Goal: Information Seeking & Learning: Learn about a topic

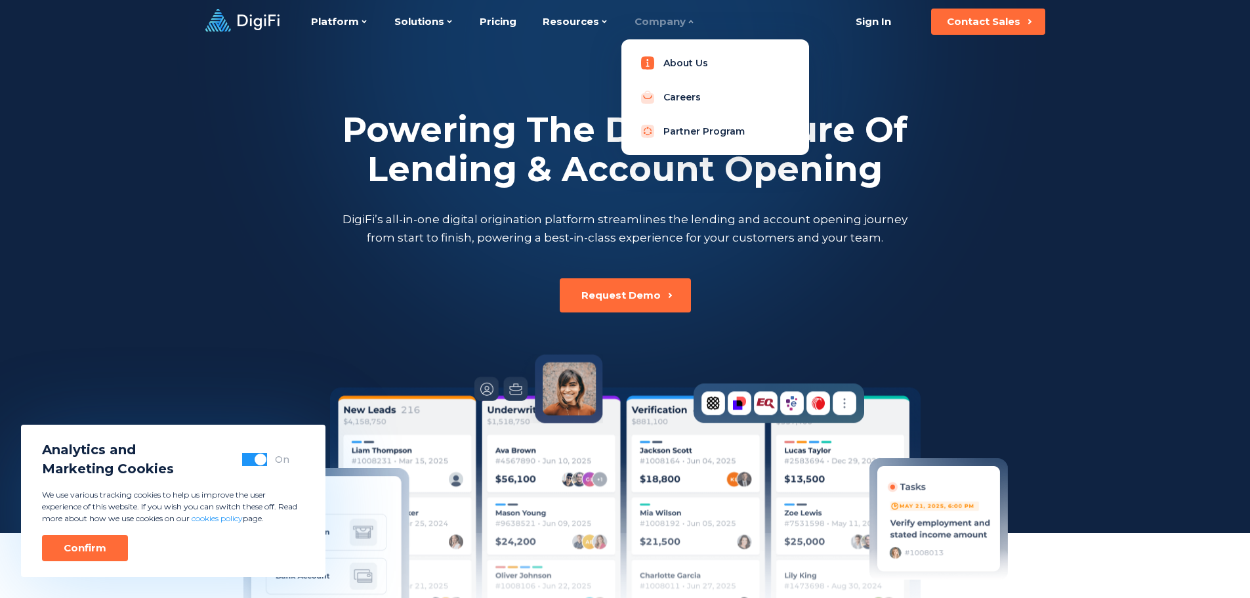
click at [686, 62] on link "About Us" at bounding box center [715, 63] width 167 height 26
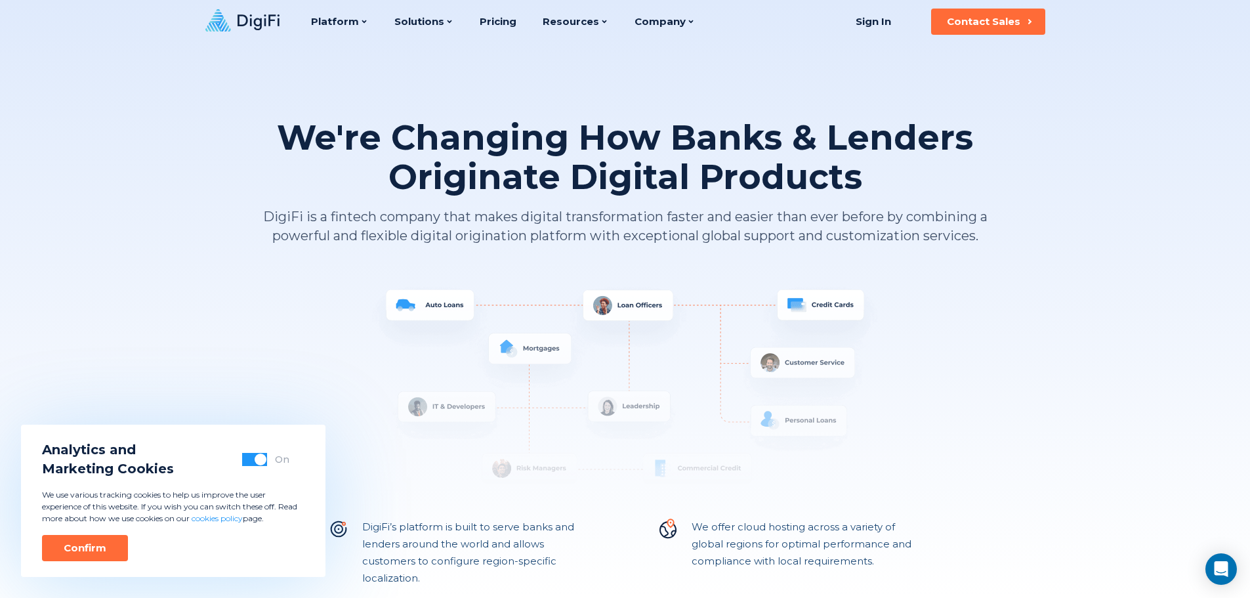
click at [862, 373] on img at bounding box center [625, 396] width 728 height 223
drag, startPoint x: 94, startPoint y: 539, endPoint x: 173, endPoint y: 429, distance: 135.4
click at [96, 539] on button "Confirm" at bounding box center [85, 548] width 86 height 26
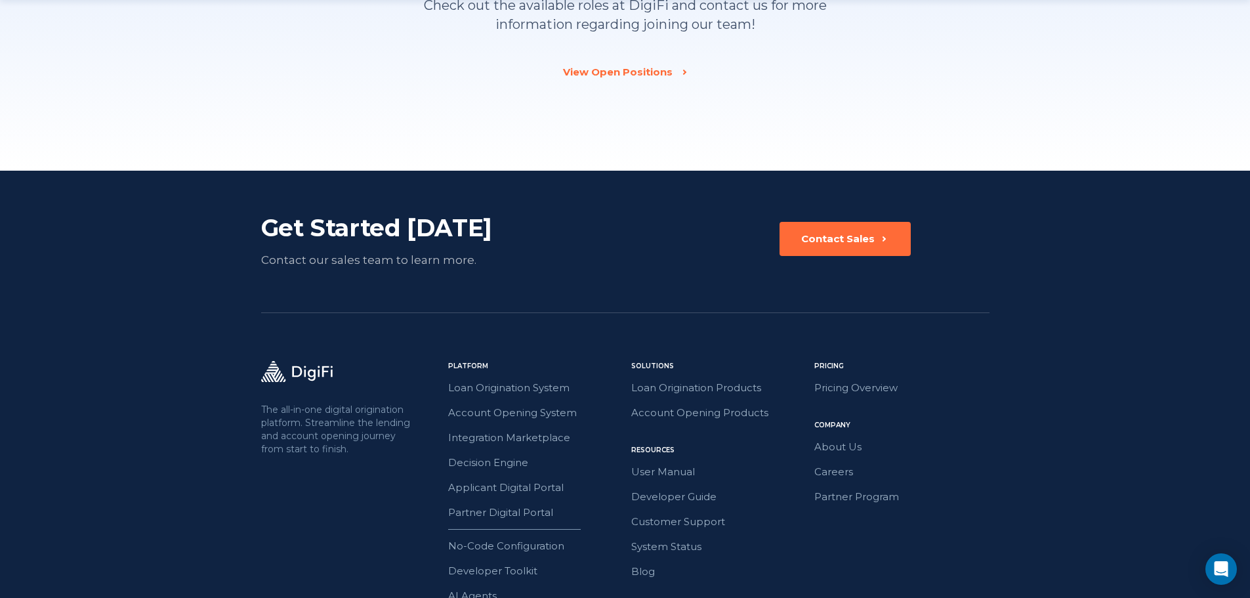
scroll to position [2048, 0]
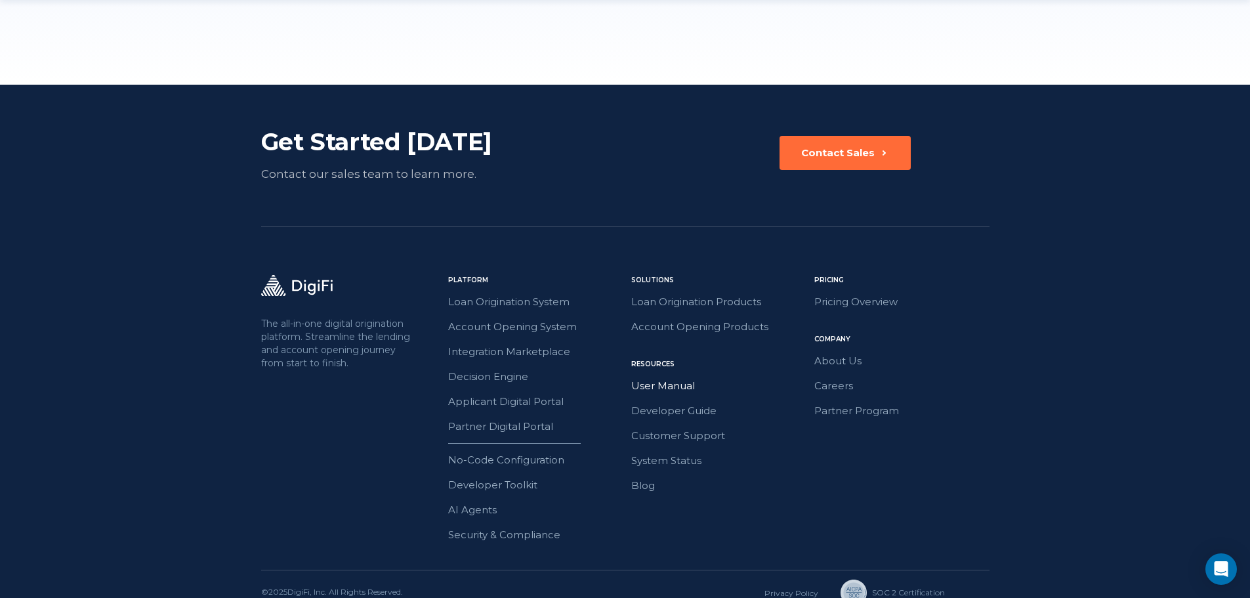
scroll to position [3658, 0]
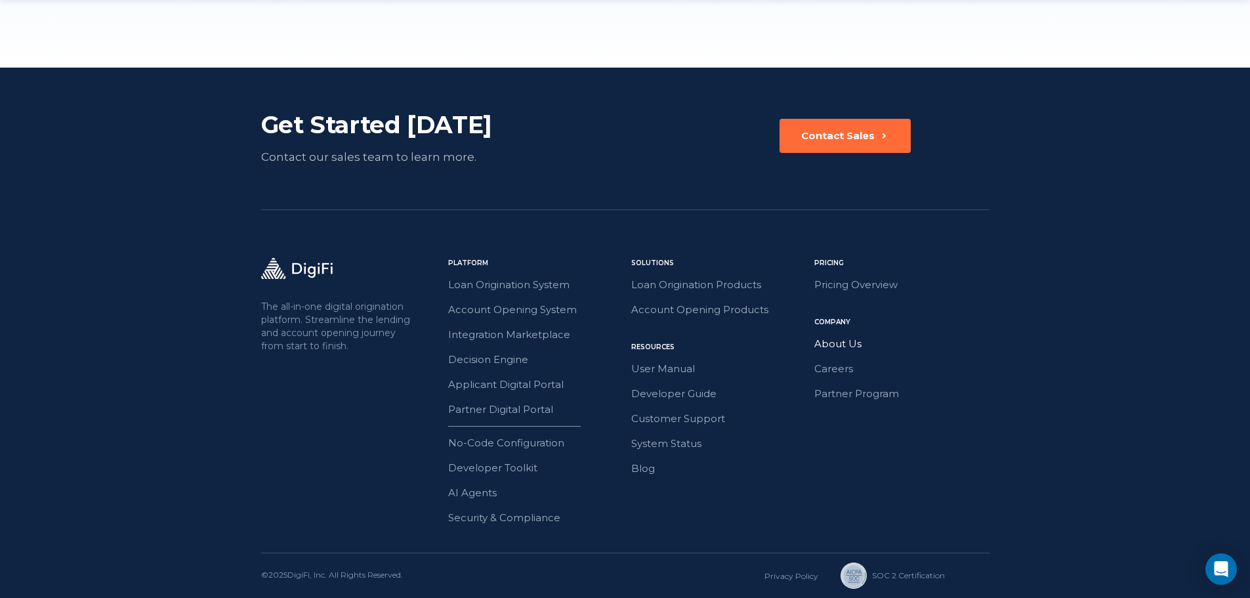
click at [850, 340] on link "About Us" at bounding box center [901, 343] width 175 height 17
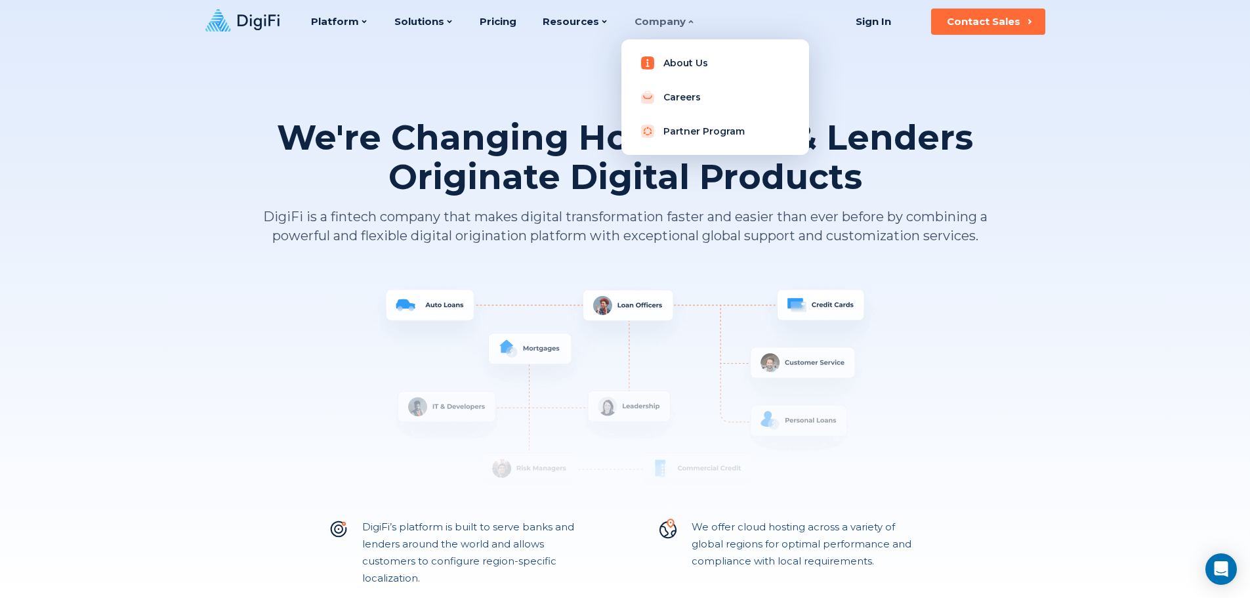
click at [678, 70] on link "About Us" at bounding box center [715, 63] width 167 height 26
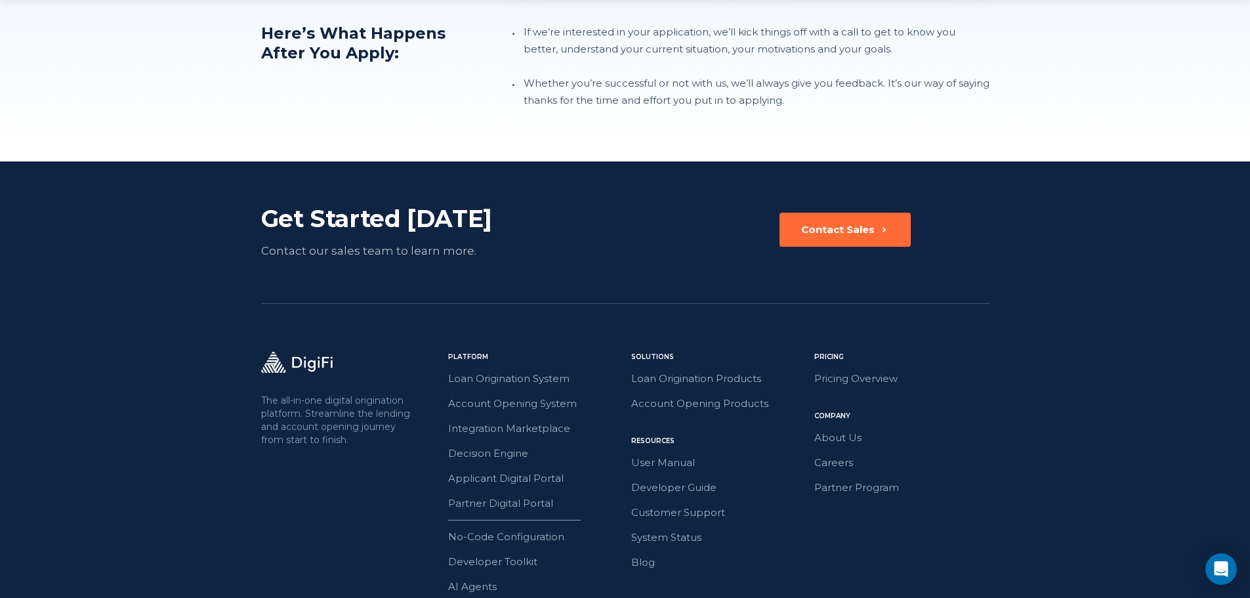
scroll to position [1641, 0]
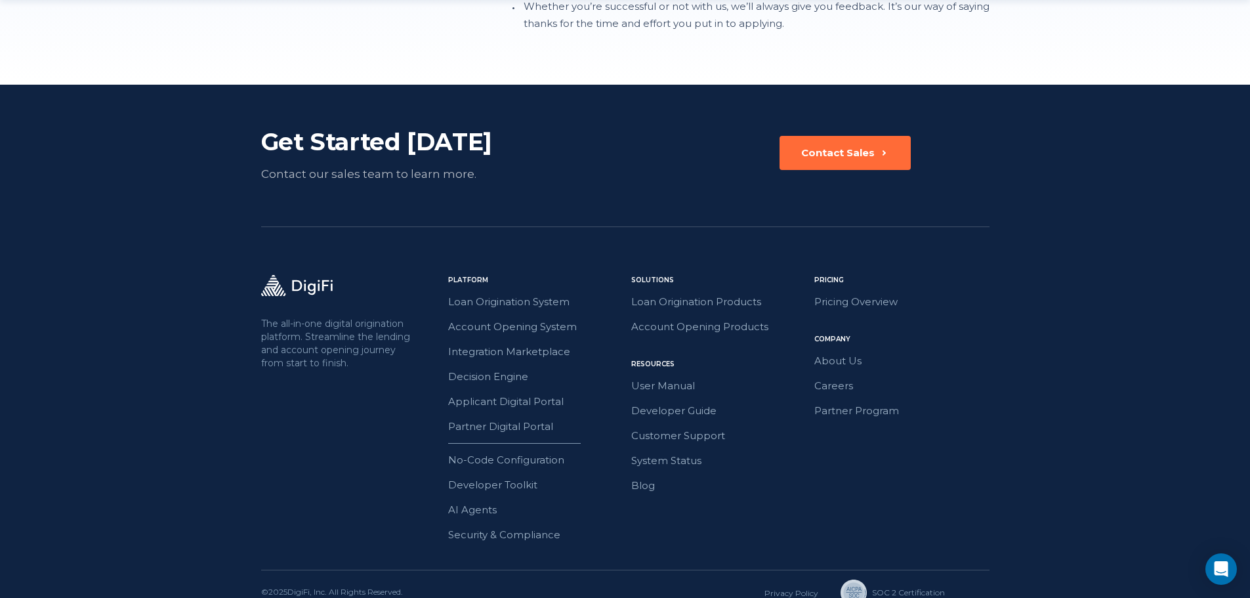
click at [972, 426] on div "Pricing Pricing Overview Company About Us Careers Partner Program" at bounding box center [901, 409] width 175 height 268
click at [828, 352] on link "About Us" at bounding box center [901, 360] width 175 height 17
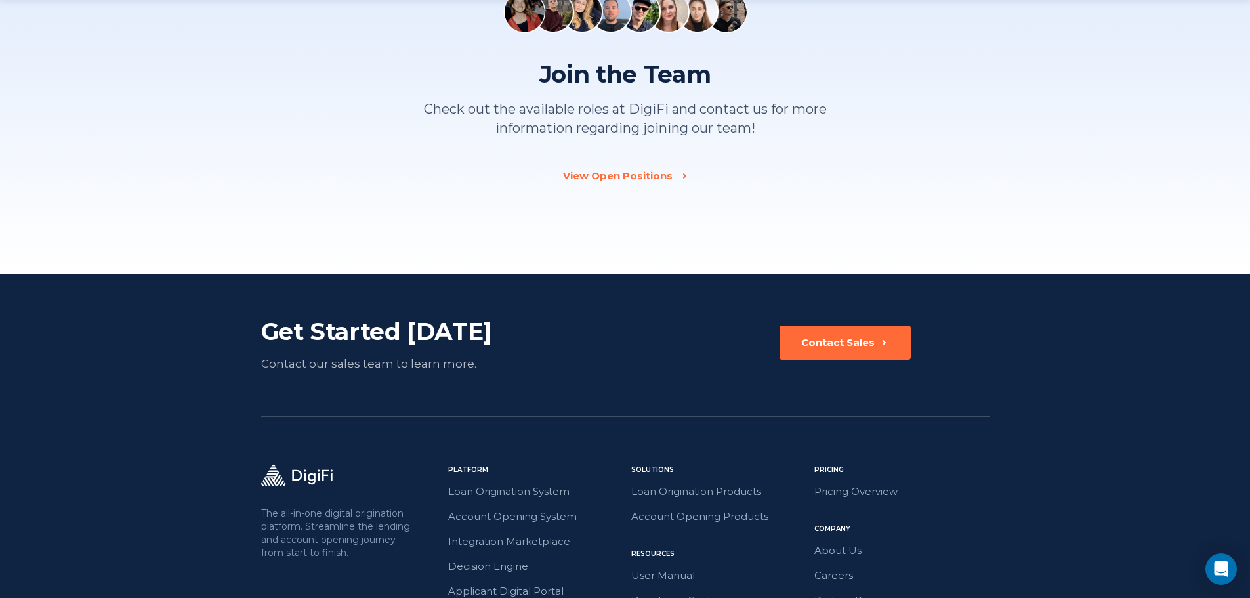
scroll to position [2048, 0]
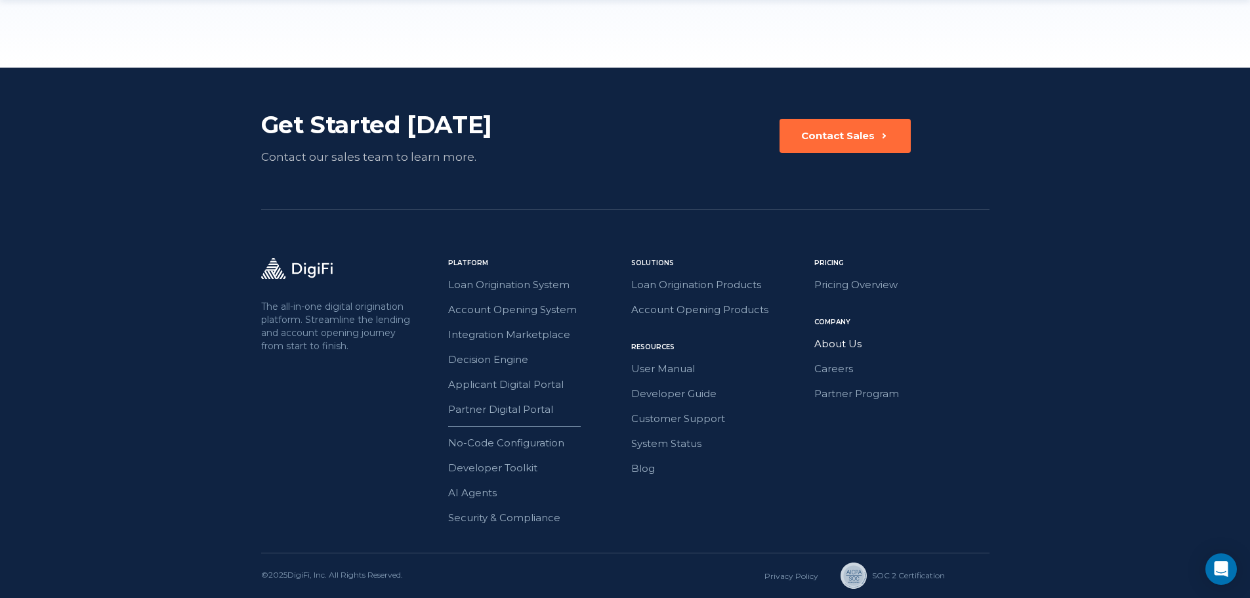
click at [835, 348] on link "About Us" at bounding box center [901, 343] width 175 height 17
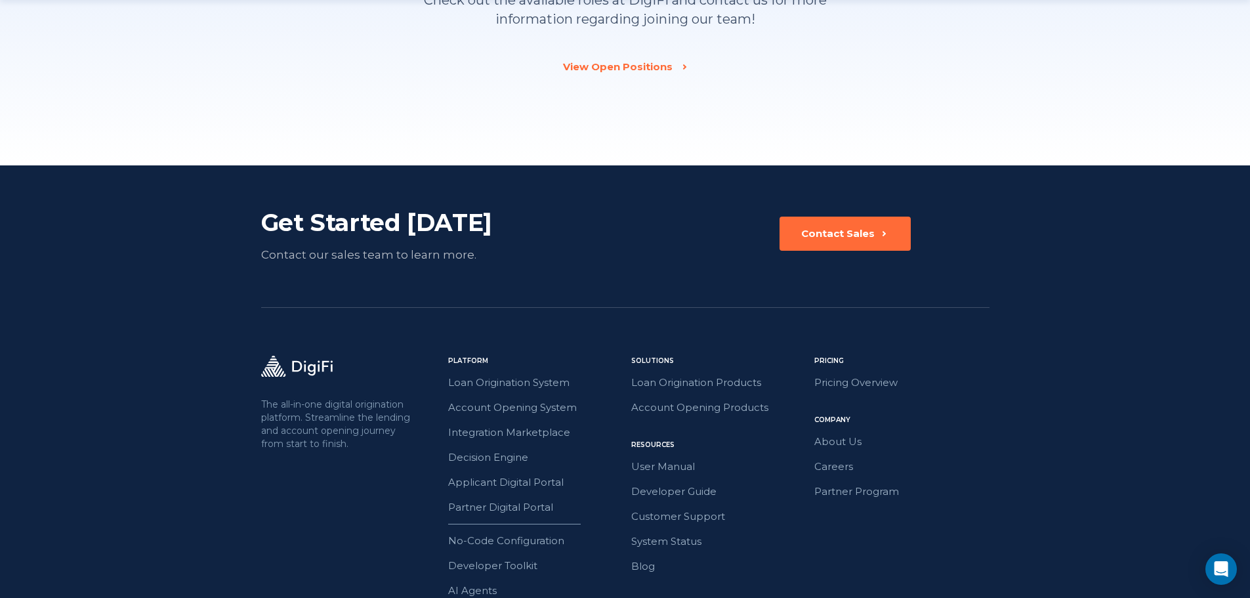
scroll to position [2048, 0]
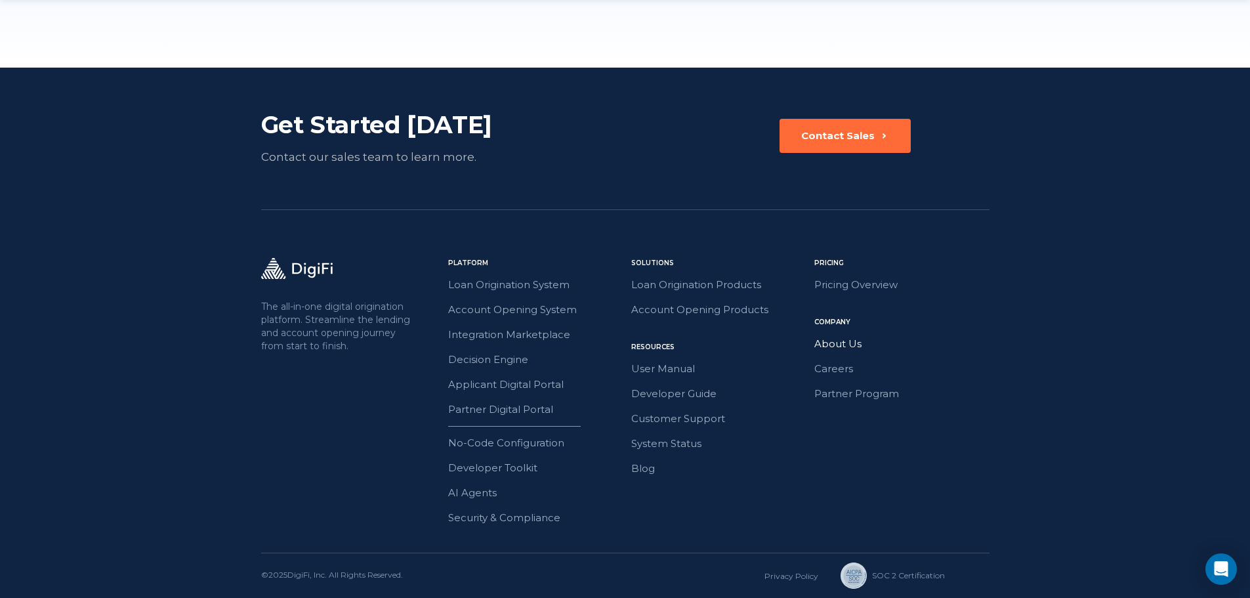
click at [855, 342] on link "About Us" at bounding box center [901, 343] width 175 height 17
